Goal: Task Accomplishment & Management: Use online tool/utility

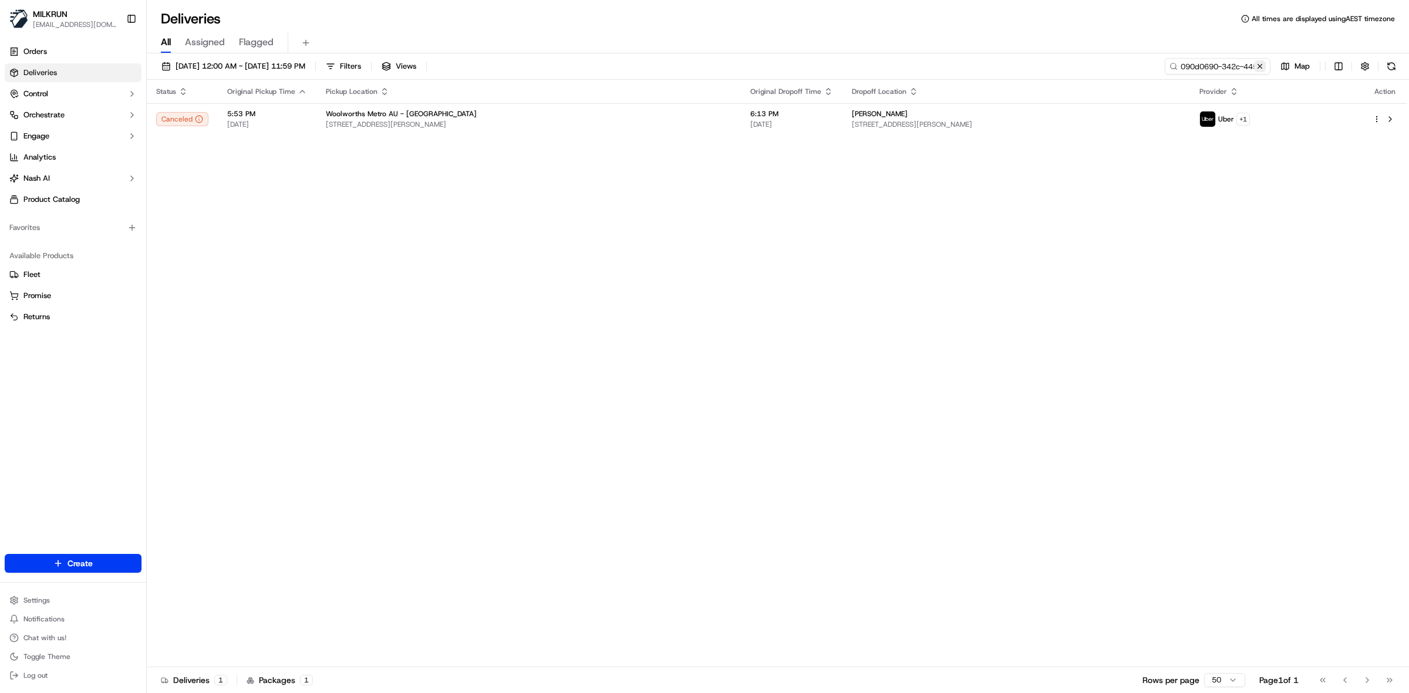
click at [1258, 66] on button at bounding box center [1260, 66] width 12 height 12
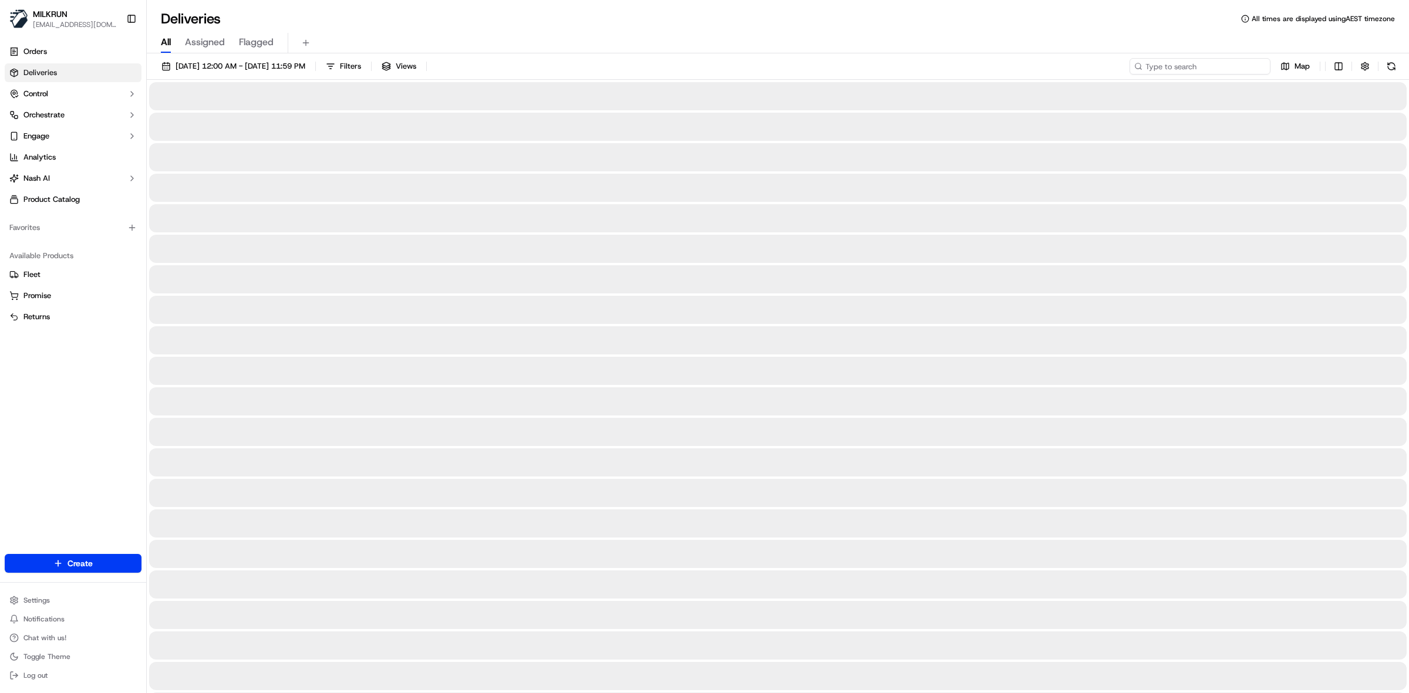
click at [1198, 67] on input at bounding box center [1199, 66] width 141 height 16
paste input "c2677118-9f29-496d-8e9f-4824c50f9e58/"
type input "c2677118-9f29-496d-8e9f-4824c50f9e58/"
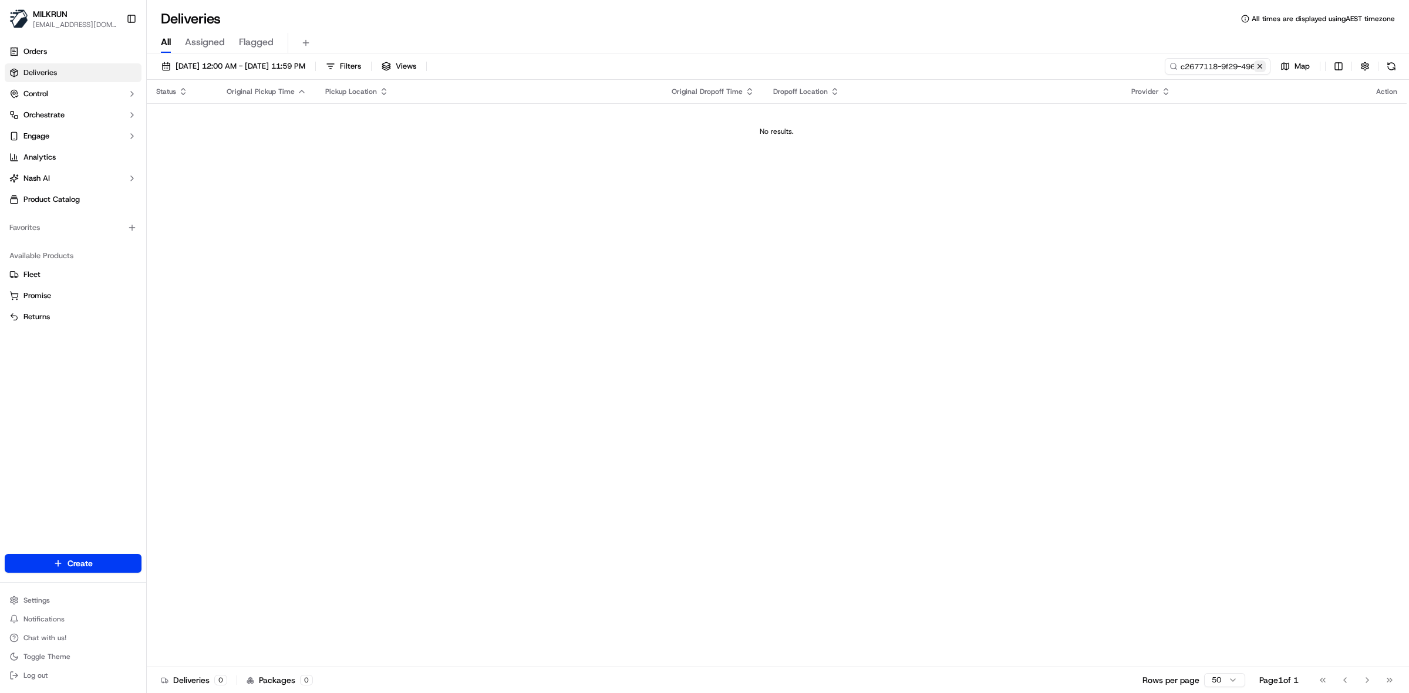
click at [1257, 65] on button at bounding box center [1260, 66] width 12 height 12
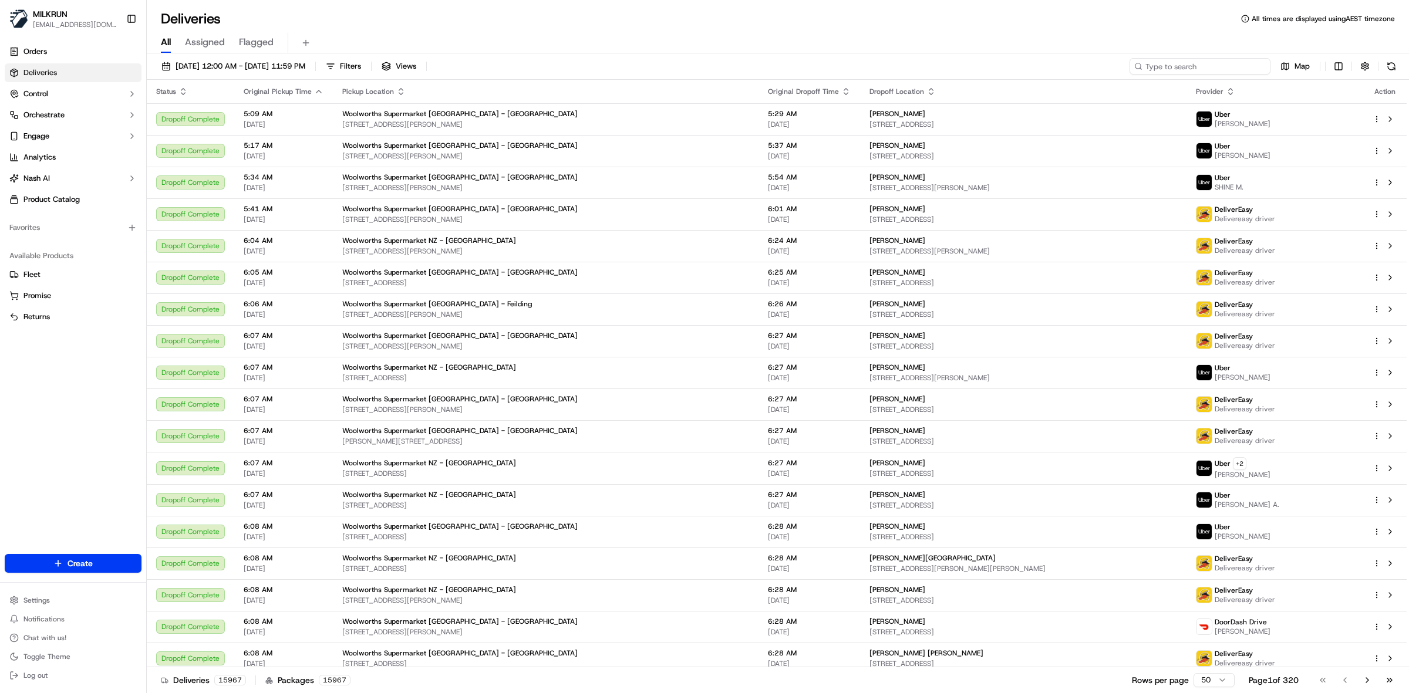
click at [1228, 62] on input at bounding box center [1199, 66] width 141 height 16
paste input "c2677118-9f29-496d-8e9f-4824c50f9e58"
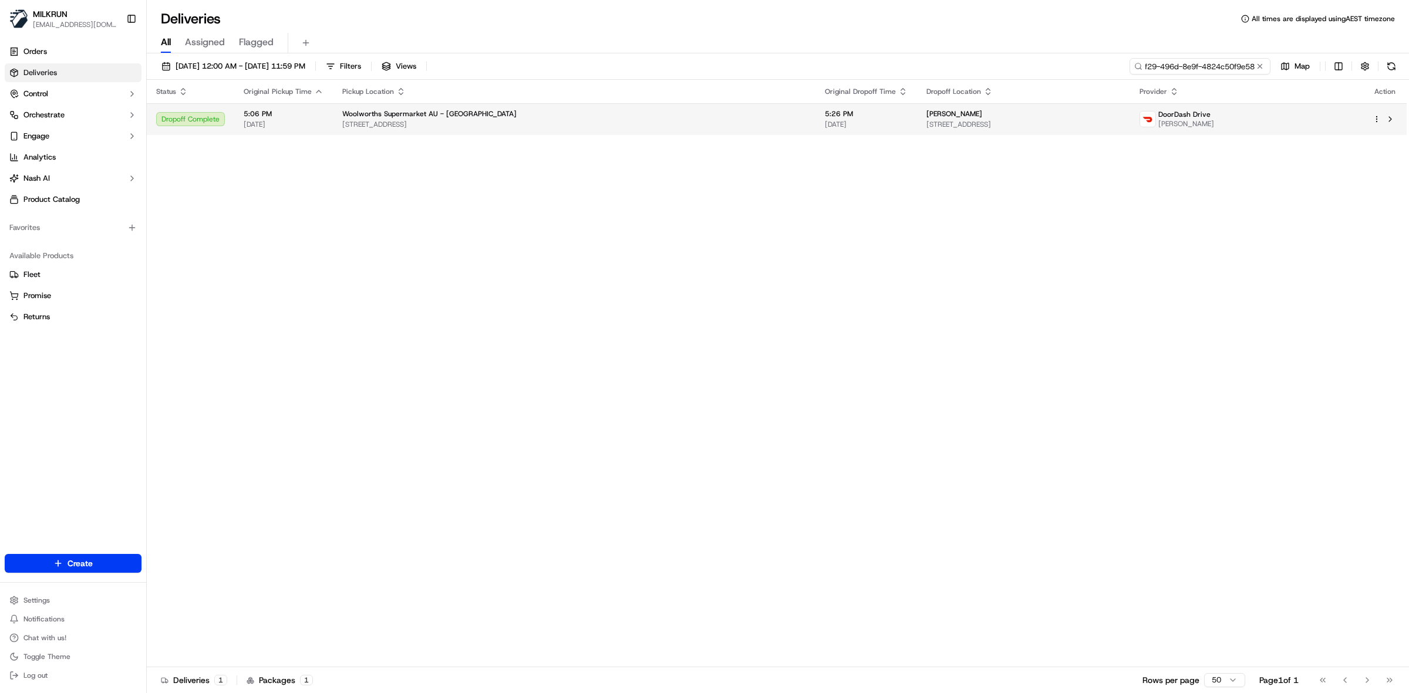
type input "c2677118-9f29-496d-8e9f-4824c50f9e58"
click at [570, 128] on span "2 Tournament Dr, Brookwater, QLD 4300, AU" at bounding box center [574, 124] width 464 height 9
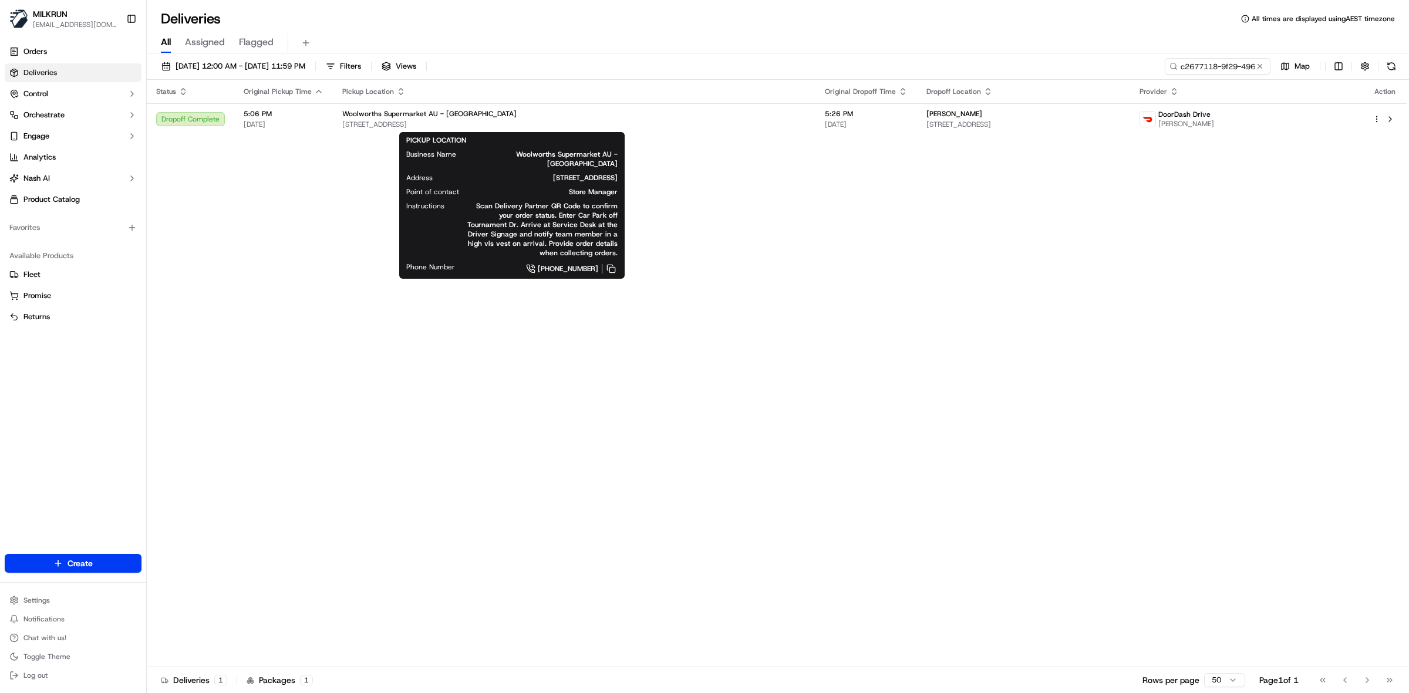
drag, startPoint x: 629, startPoint y: 364, endPoint x: 625, endPoint y: 330, distance: 34.8
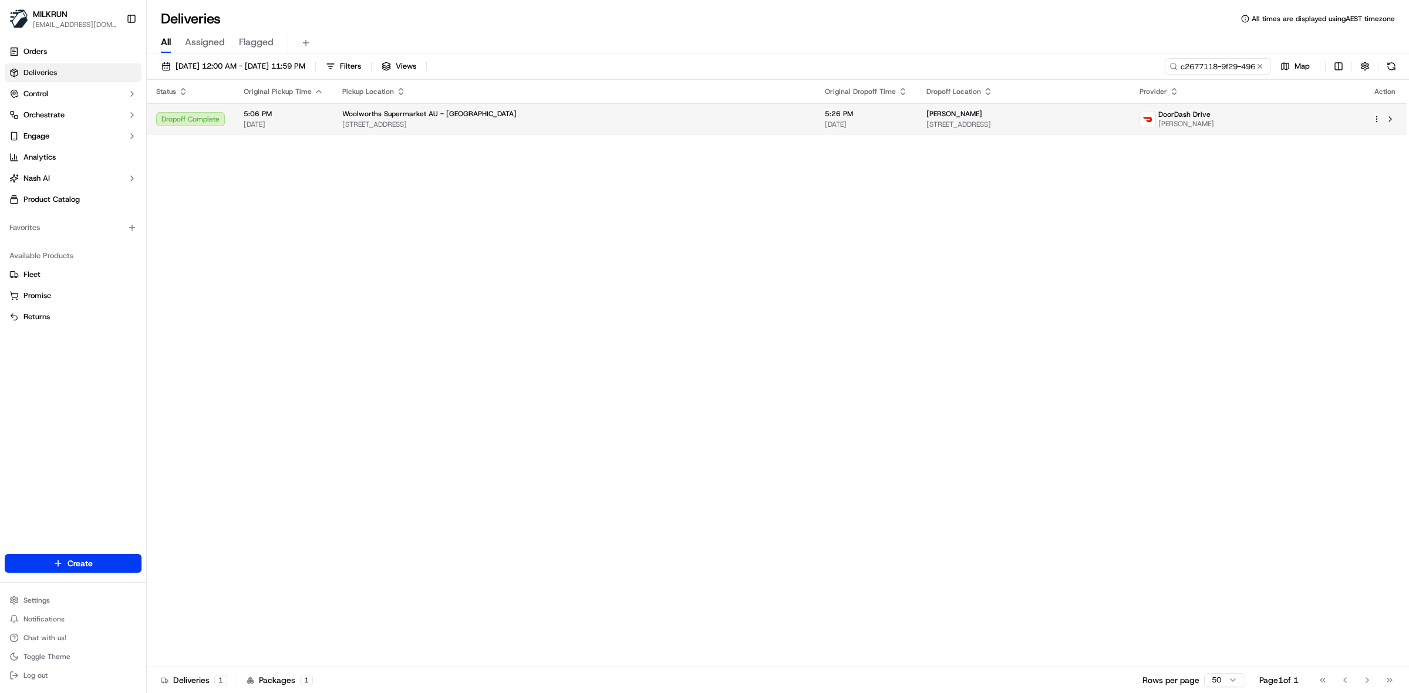
click at [926, 125] on span "27 Mahogany Rise, Brookwater, QLD 4300, AU" at bounding box center [1023, 124] width 194 height 9
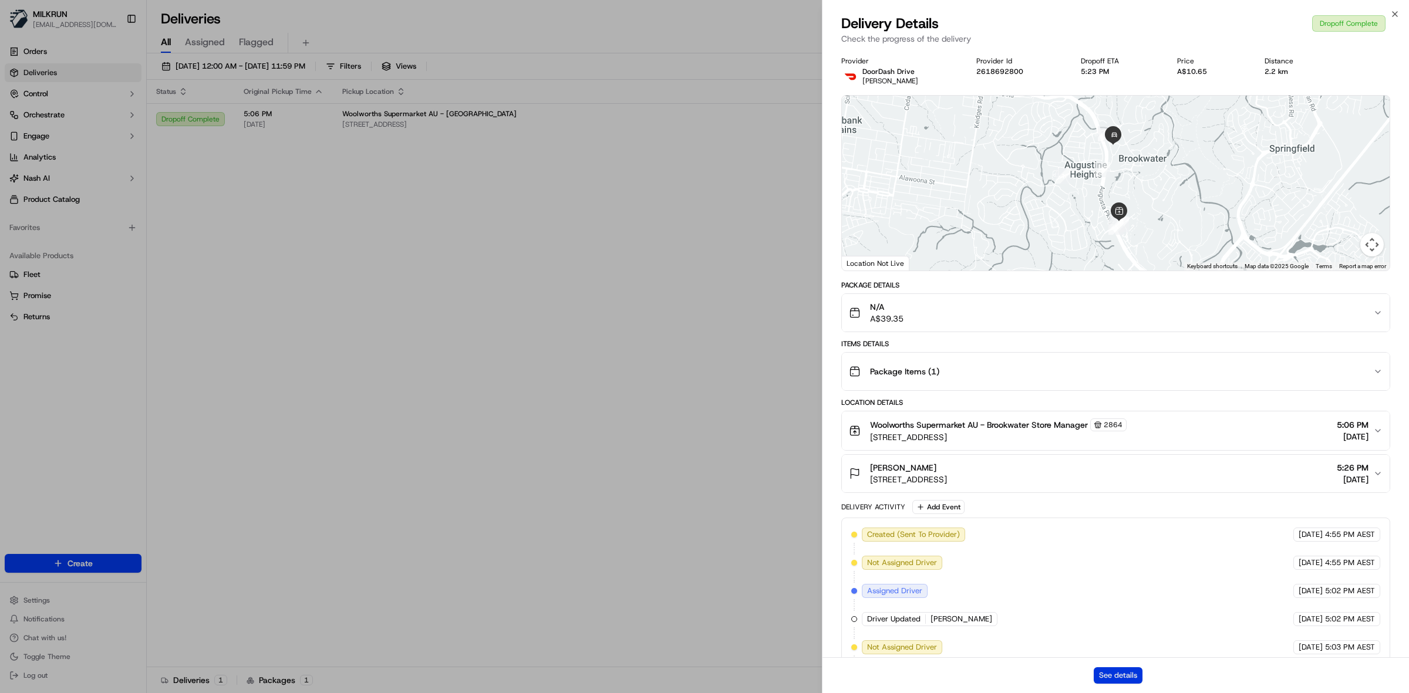
click at [1129, 671] on button "See details" at bounding box center [1117, 675] width 49 height 16
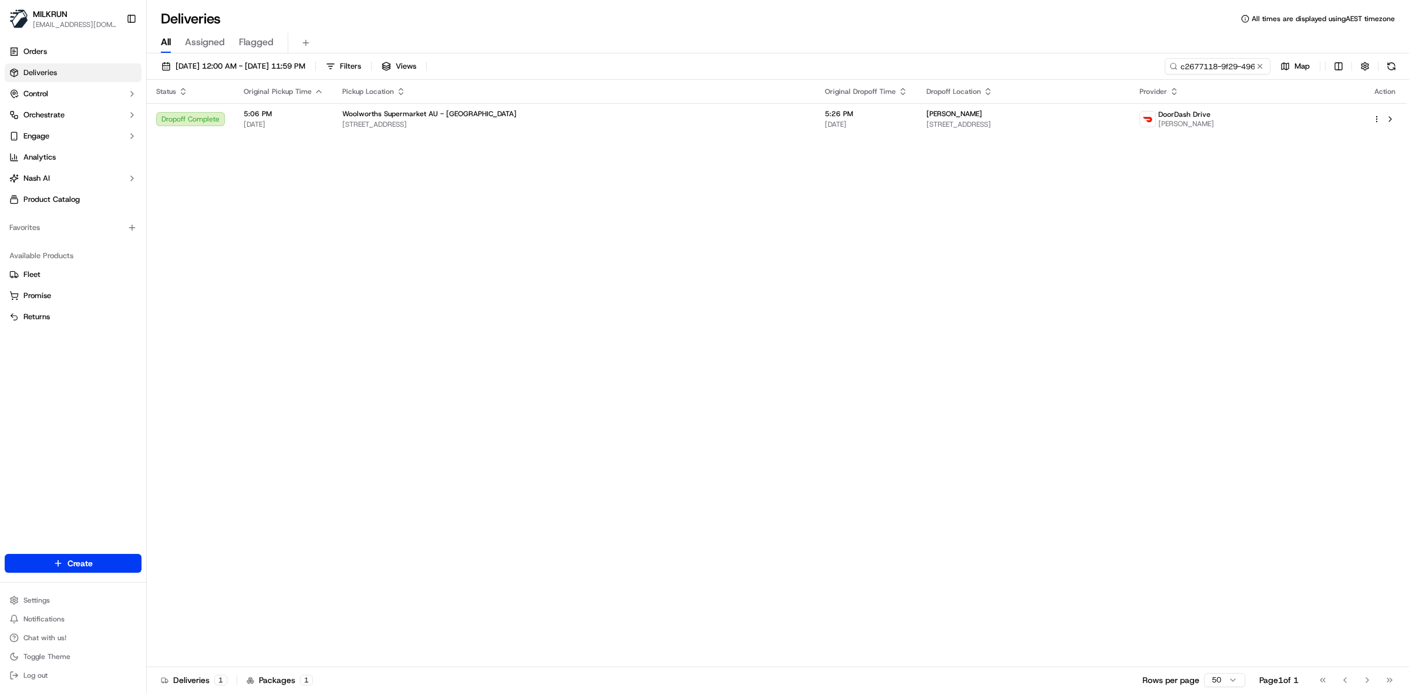
click at [1262, 66] on button at bounding box center [1260, 66] width 12 height 12
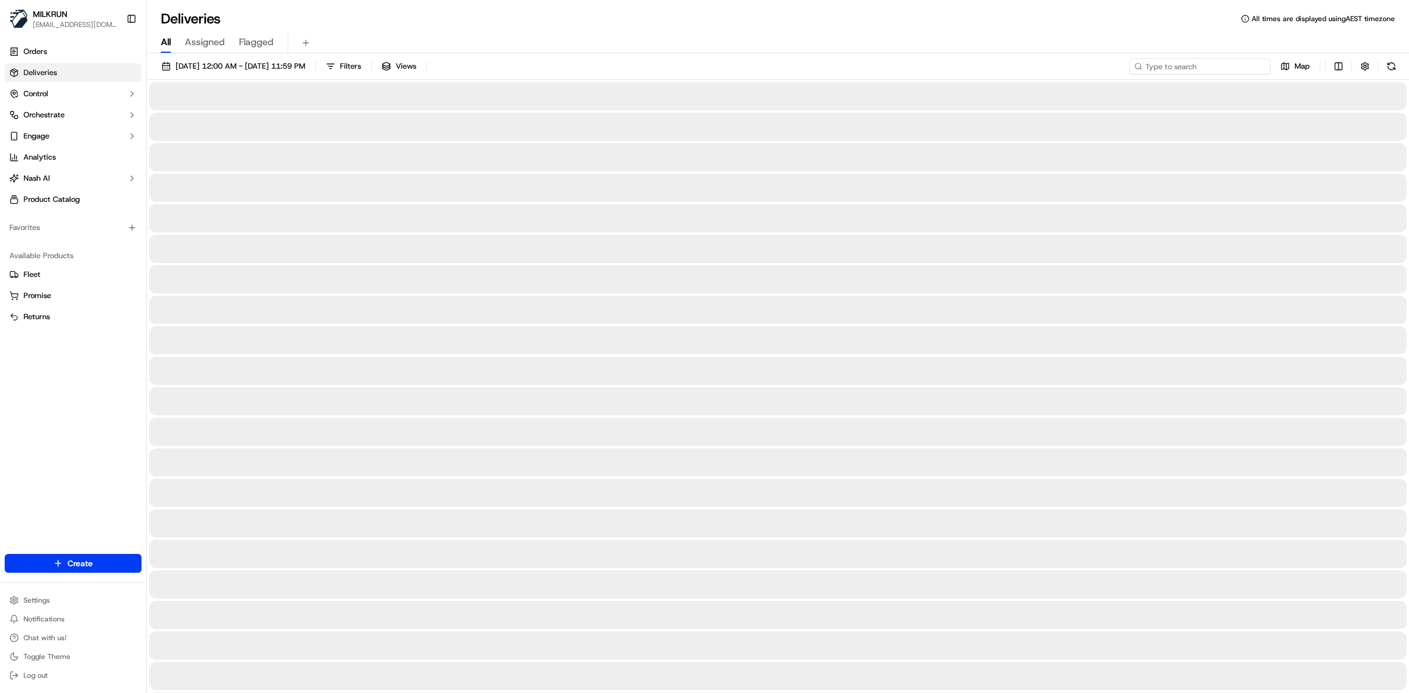
click at [1207, 66] on input at bounding box center [1199, 66] width 141 height 16
paste input "911b0833-2cf1-4d4e-baa4-f378704e6df8"
type input "911b0833-2cf1-4d4e-baa4-f378704e6df8"
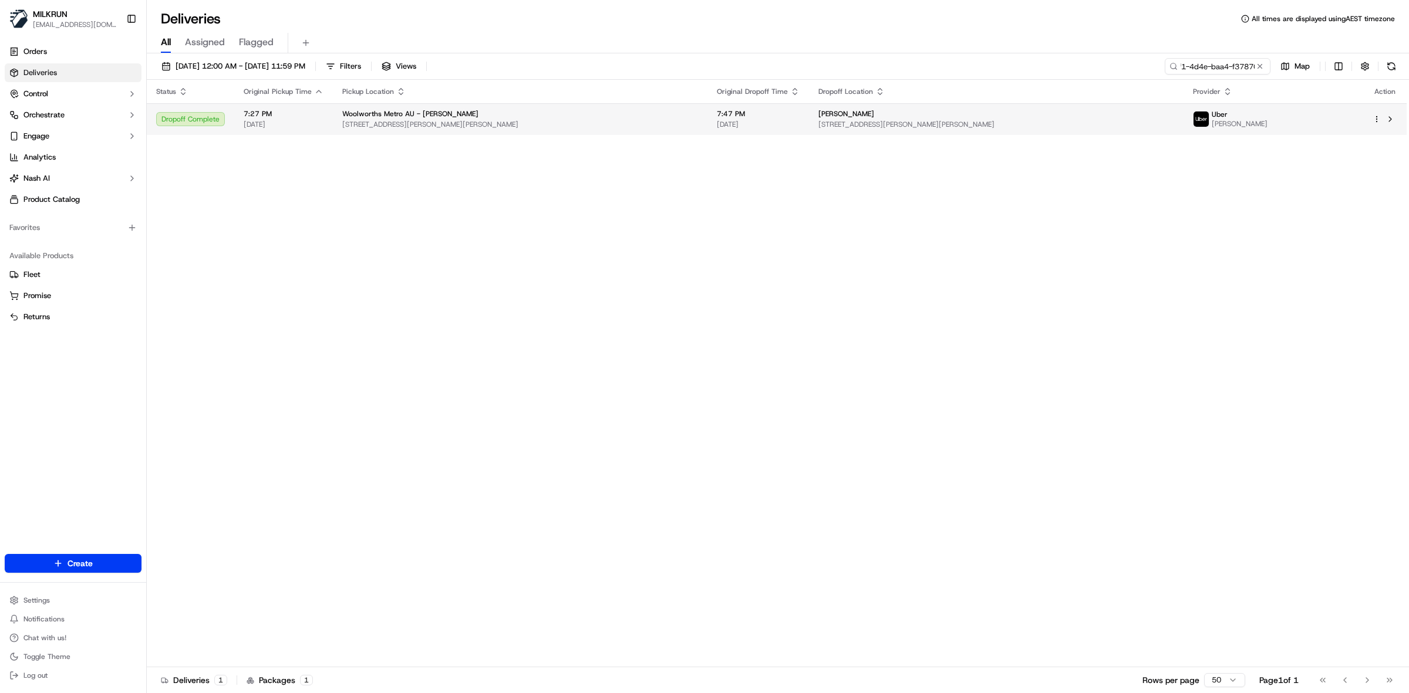
click at [582, 121] on span "[STREET_ADDRESS][PERSON_NAME][PERSON_NAME]" at bounding box center [520, 124] width 356 height 9
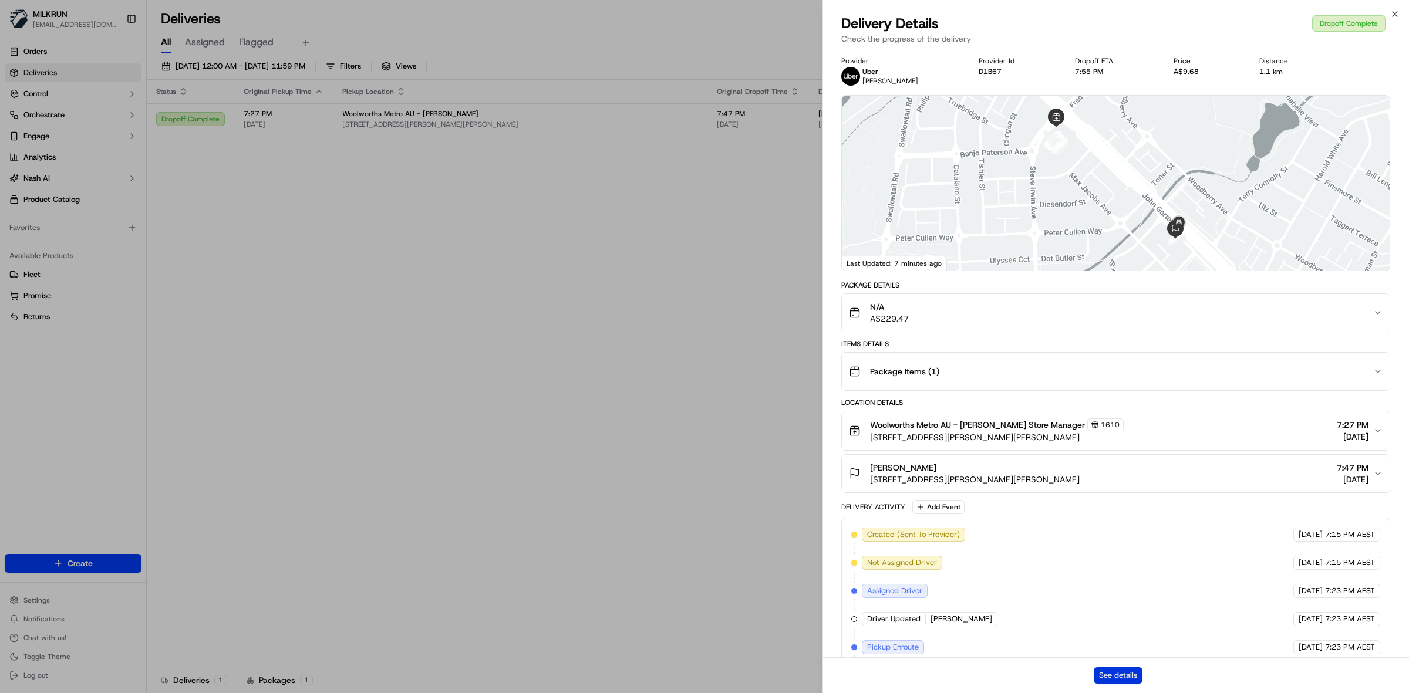
click at [1124, 669] on button "See details" at bounding box center [1117, 675] width 49 height 16
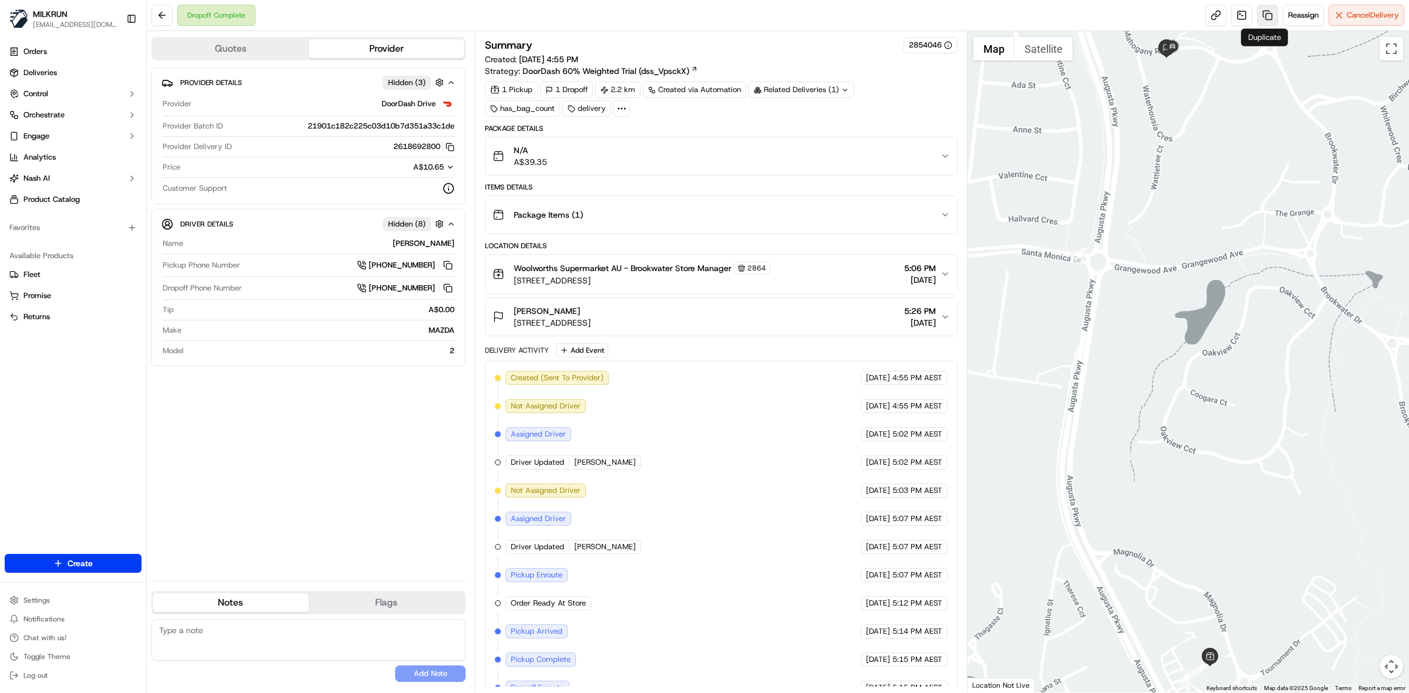
click at [1265, 16] on link at bounding box center [1267, 15] width 21 height 21
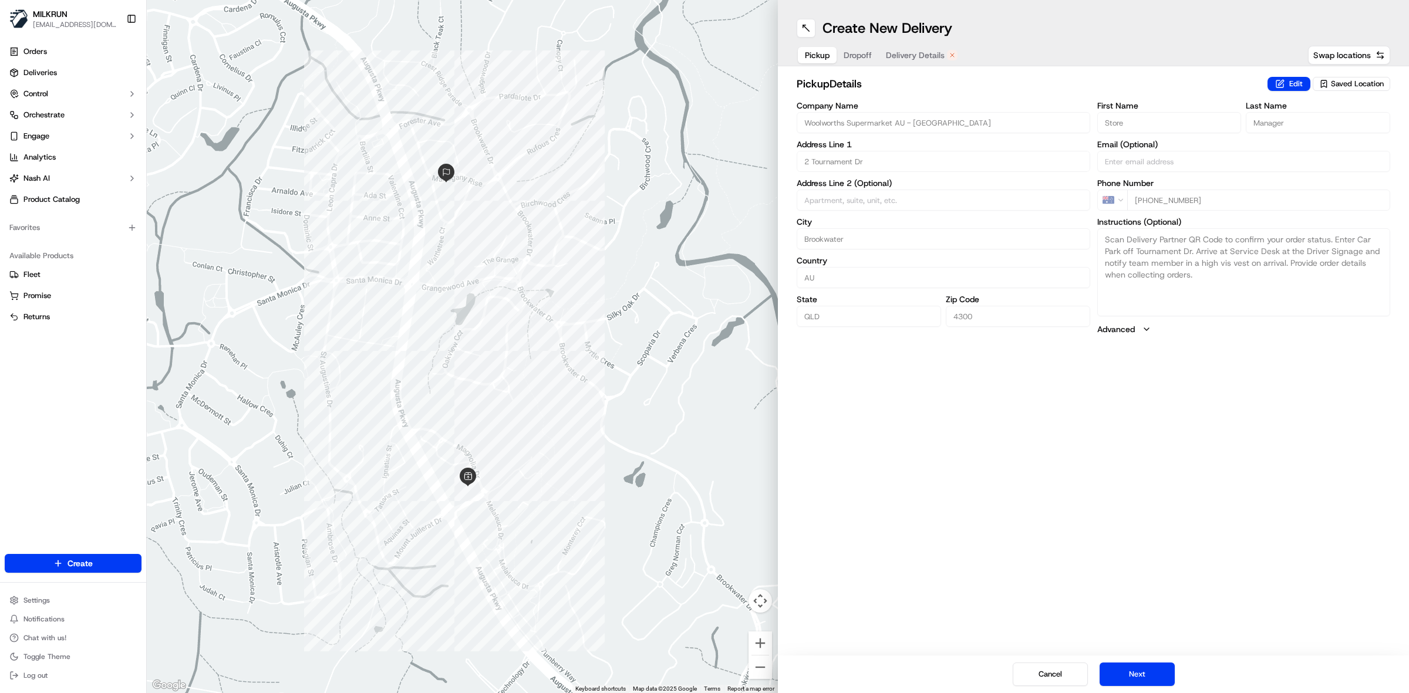
click at [912, 54] on span "Delivery Details" at bounding box center [915, 55] width 59 height 12
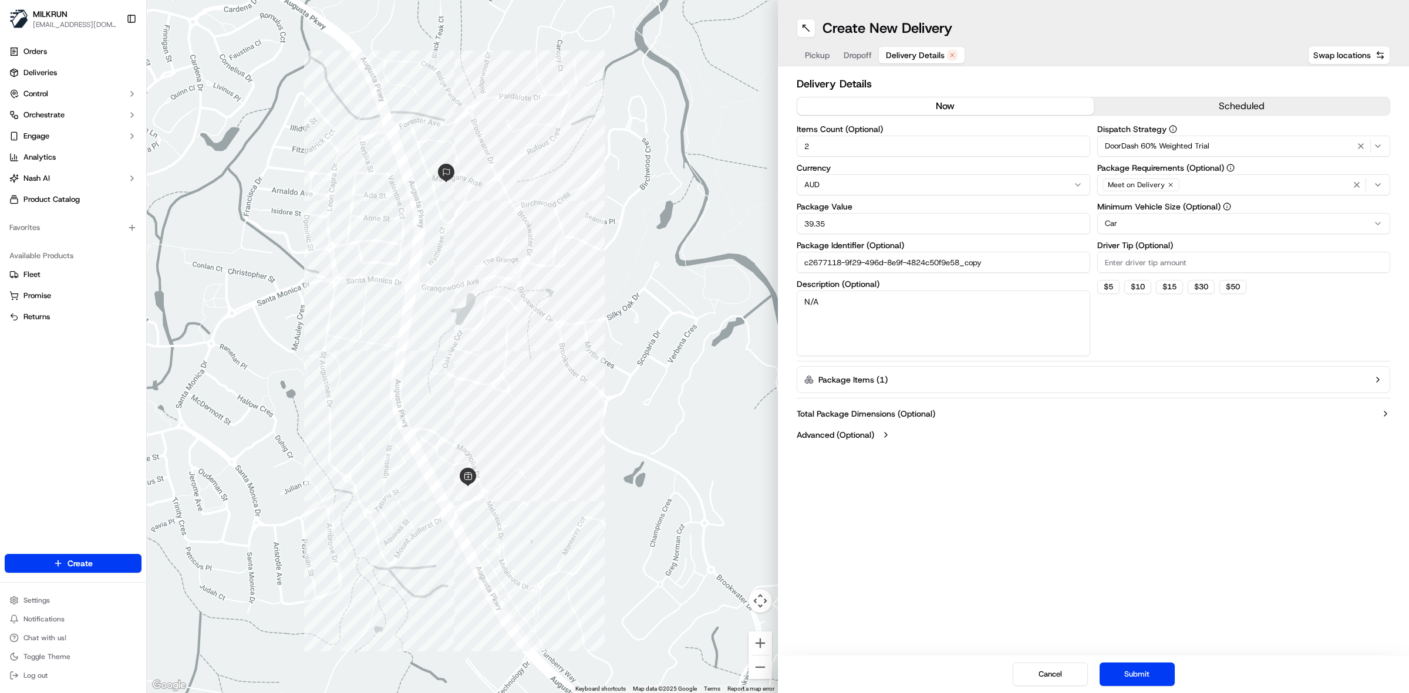
click at [948, 104] on button "now" at bounding box center [945, 106] width 296 height 18
click at [1153, 679] on button "Submit" at bounding box center [1136, 674] width 75 height 23
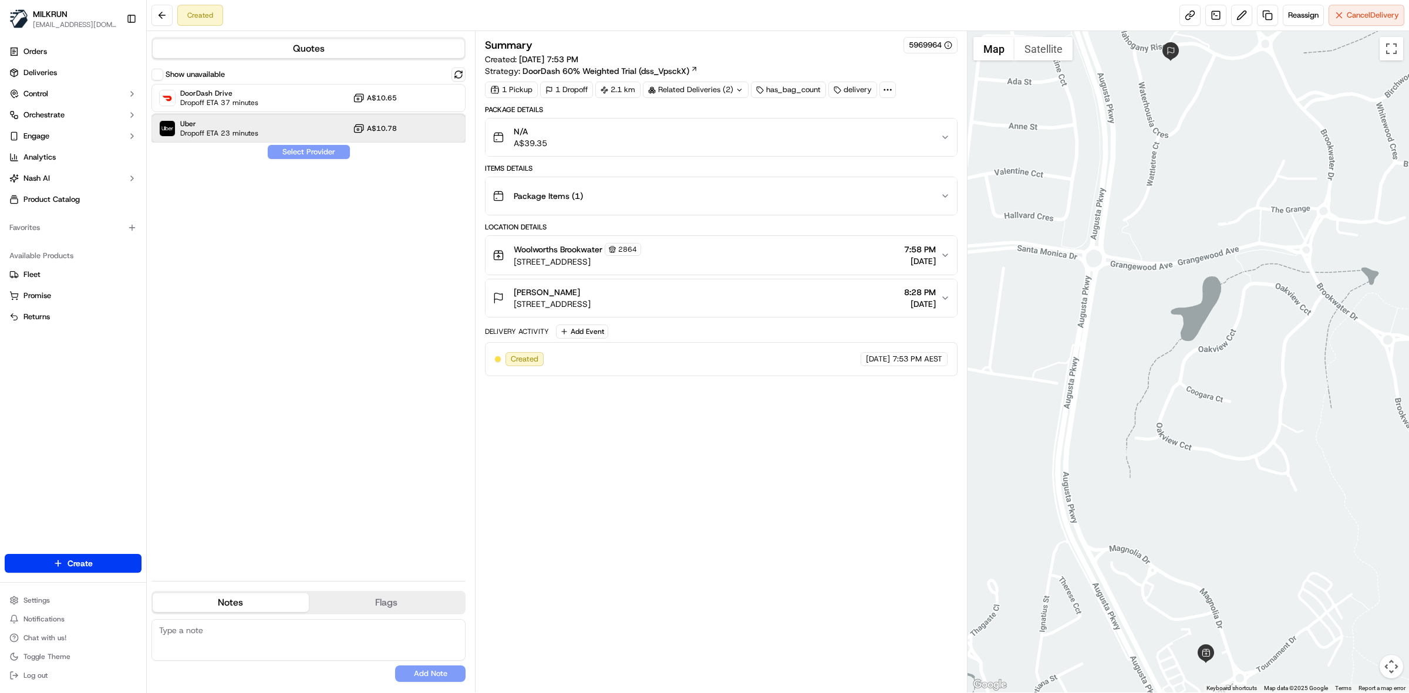
click at [253, 123] on span "Uber" at bounding box center [219, 123] width 78 height 9
click at [314, 147] on button "Assign Provider" at bounding box center [308, 152] width 83 height 14
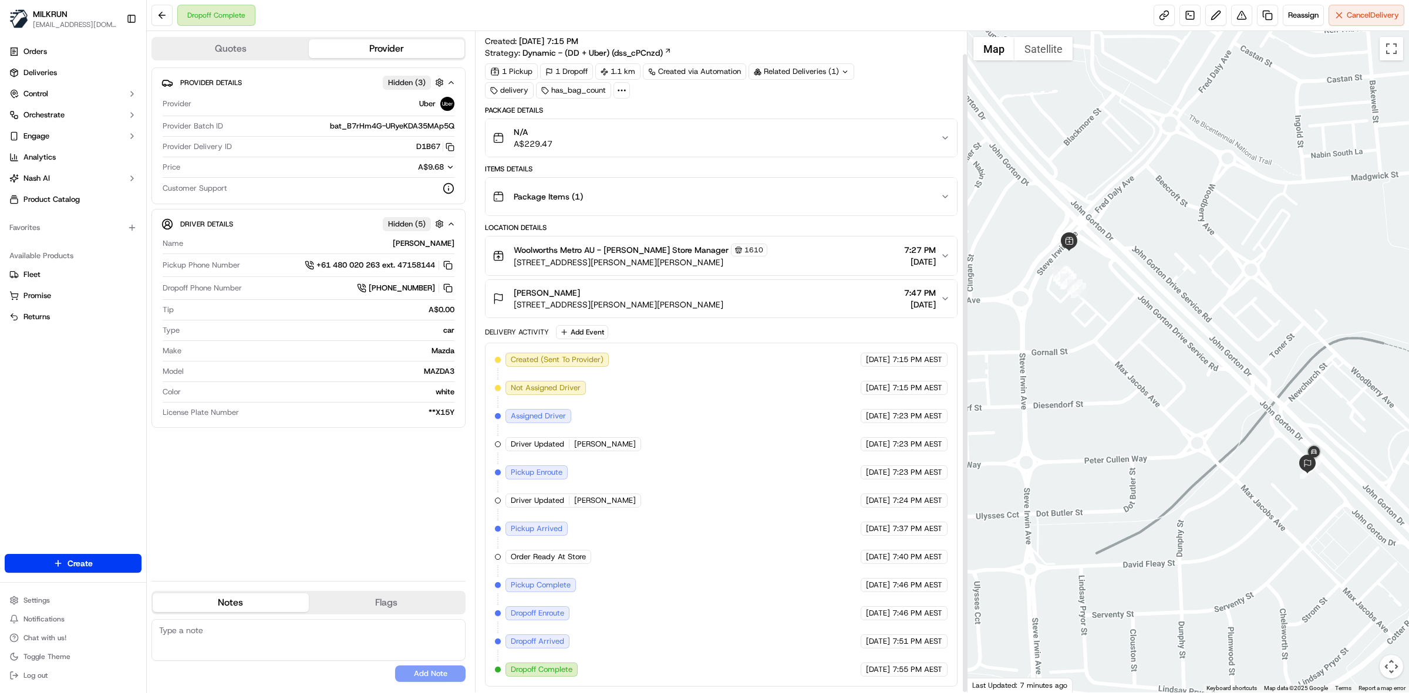
scroll to position [23, 0]
click at [1269, 16] on link at bounding box center [1267, 15] width 21 height 21
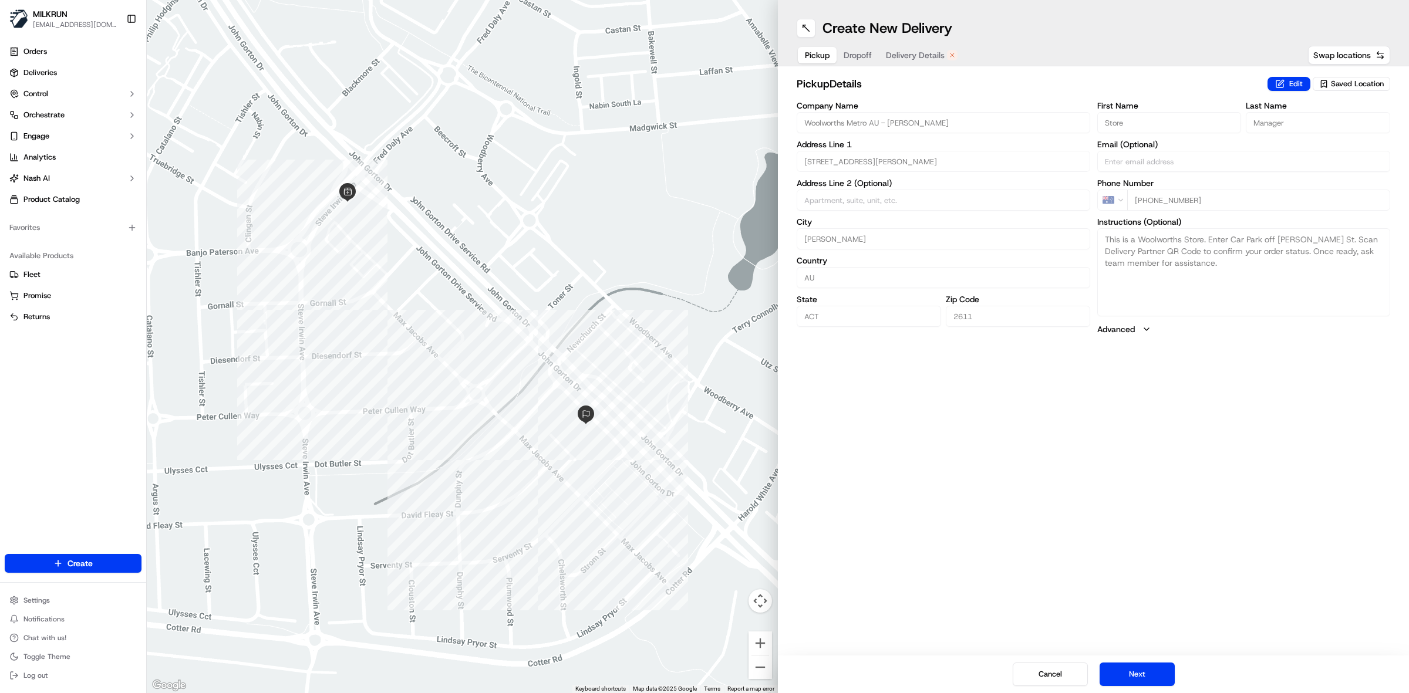
click at [904, 56] on span "Delivery Details" at bounding box center [915, 55] width 59 height 12
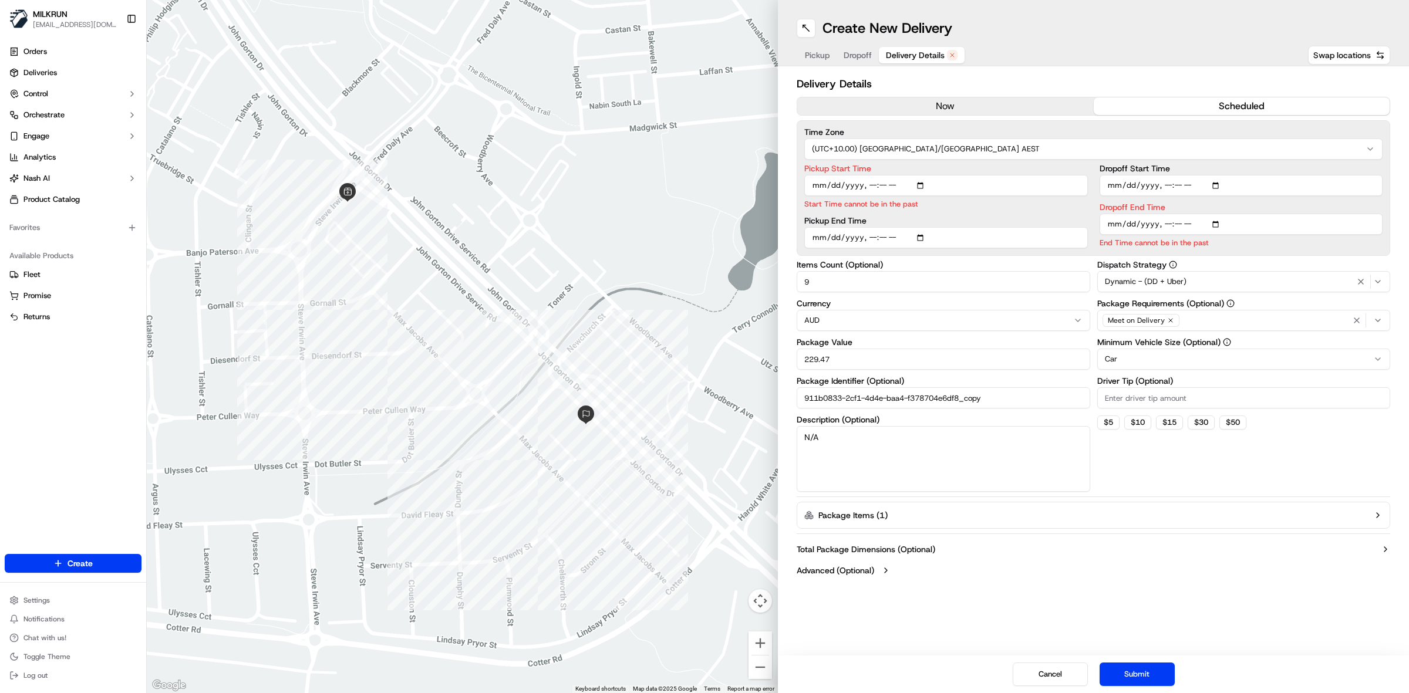
click at [961, 110] on button "now" at bounding box center [945, 106] width 296 height 18
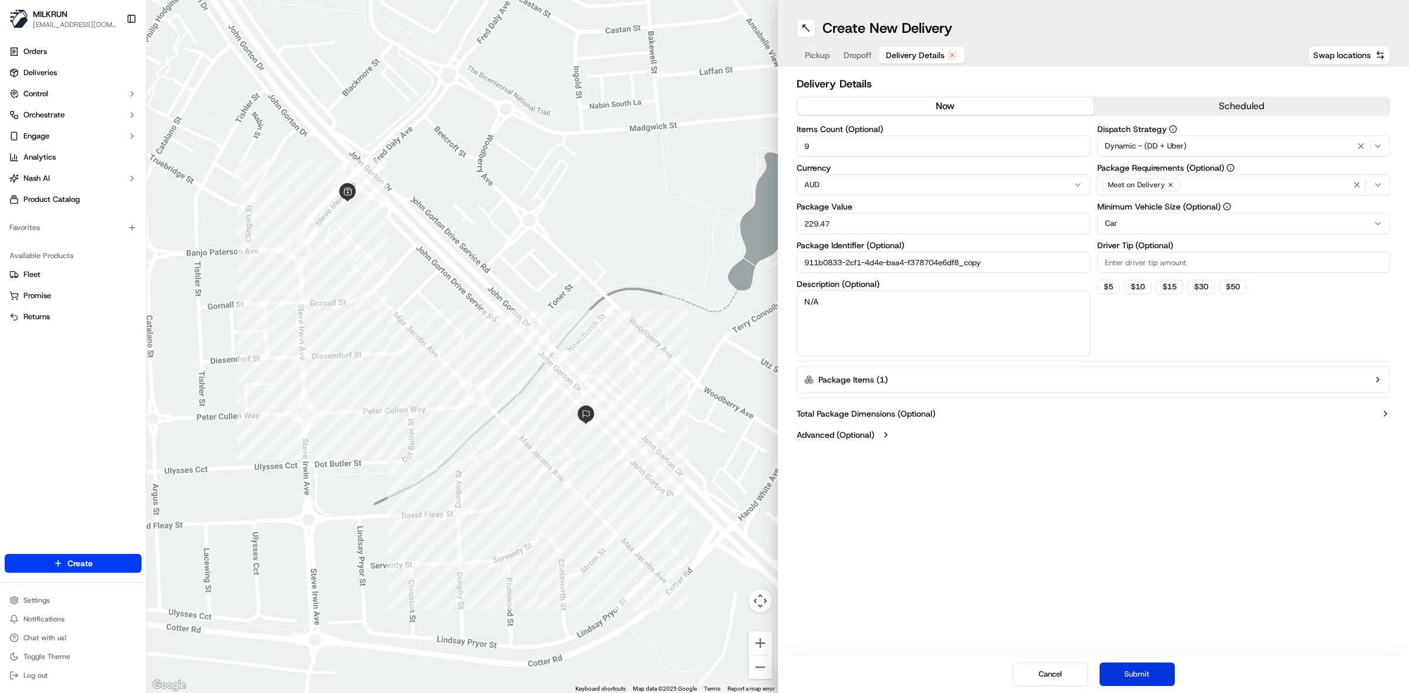
click at [1140, 677] on button "Submit" at bounding box center [1136, 674] width 75 height 23
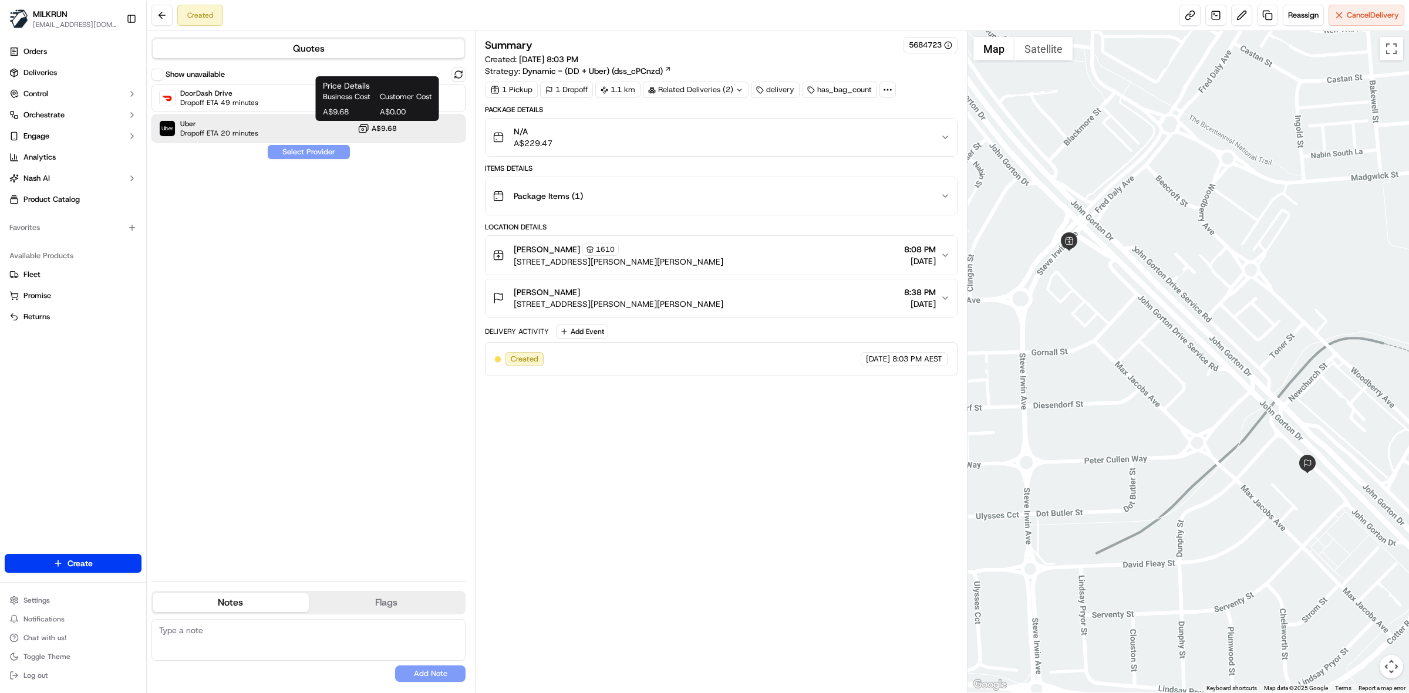
click at [386, 130] on span "A$9.68" at bounding box center [384, 128] width 25 height 9
click at [308, 151] on button "Assign Provider" at bounding box center [308, 152] width 83 height 14
